Goal: Find specific page/section: Find specific page/section

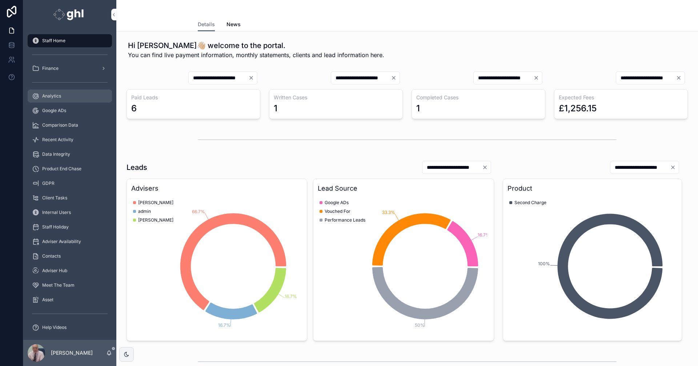
click at [50, 94] on span "Analytics" at bounding box center [51, 96] width 19 height 6
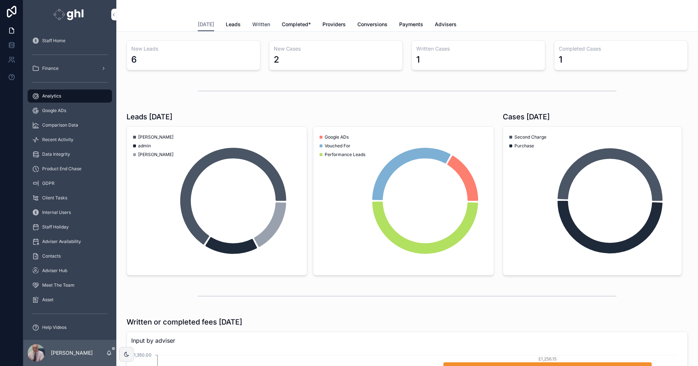
click at [257, 24] on span "Written" at bounding box center [261, 24] width 18 height 7
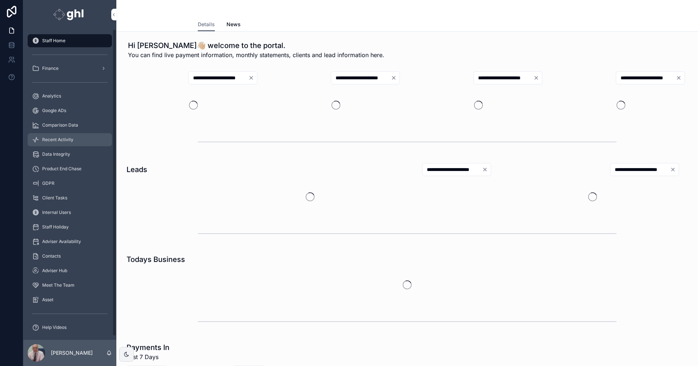
click at [59, 139] on span "Recent Activity" at bounding box center [57, 140] width 31 height 6
